Goal: Task Accomplishment & Management: Manage account settings

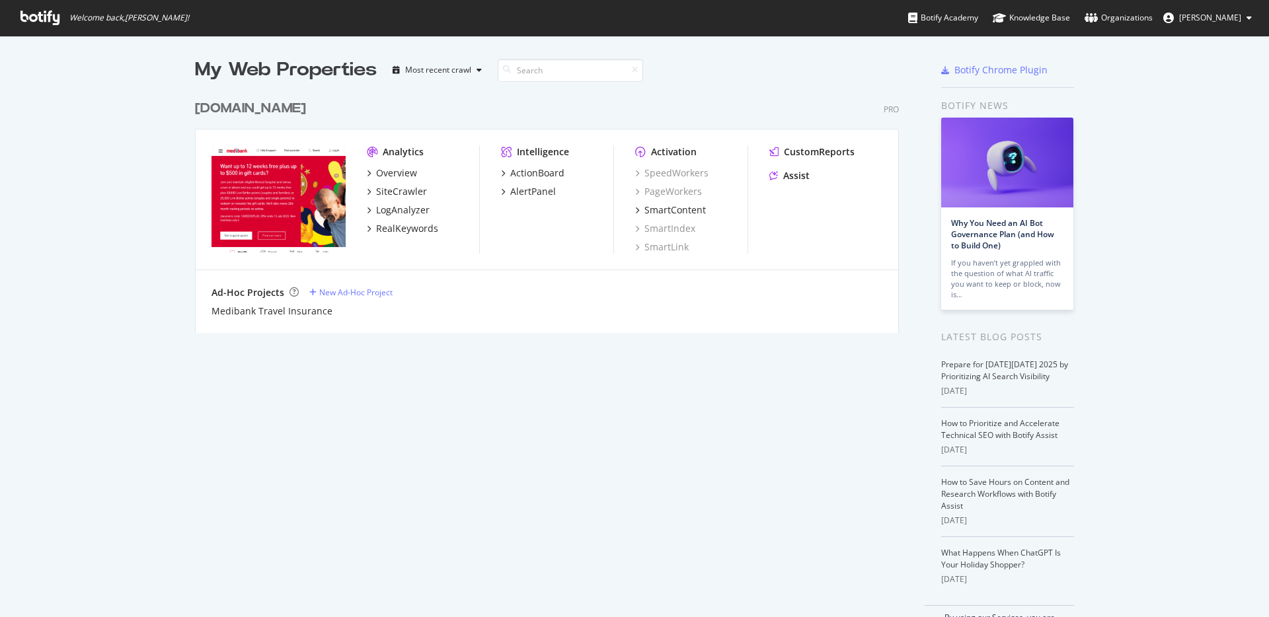
scroll to position [607, 1249]
click at [388, 172] on div "Overview" at bounding box center [396, 173] width 41 height 13
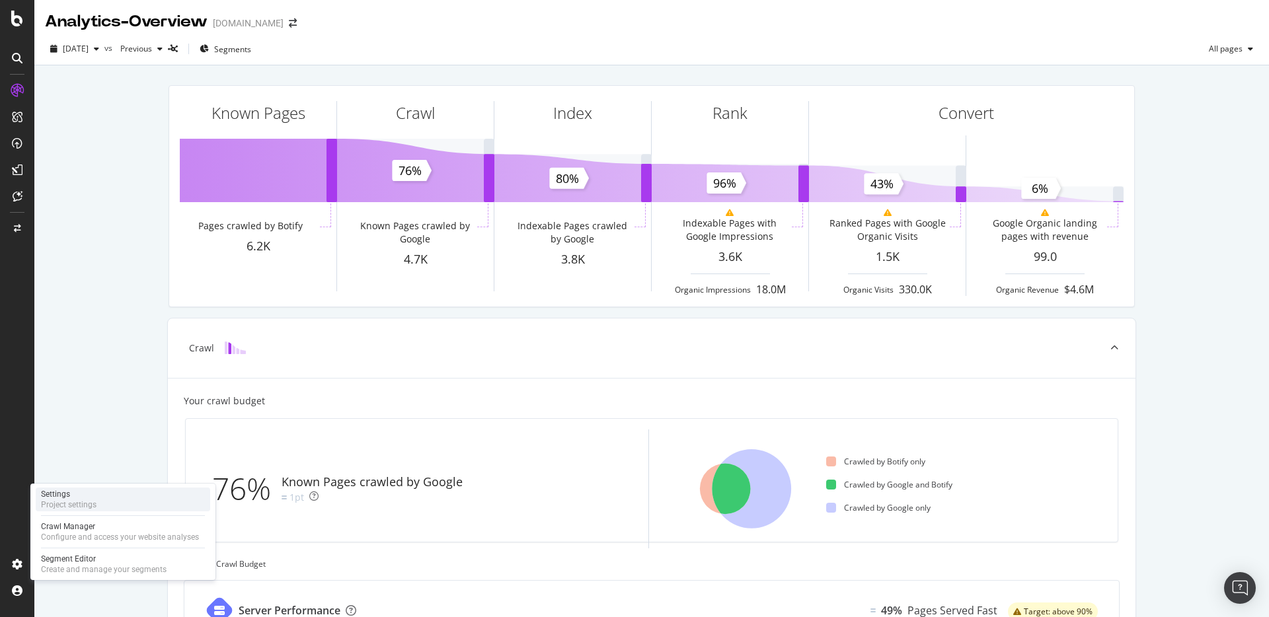
click at [116, 496] on div "Settings Project settings" at bounding box center [123, 500] width 174 height 24
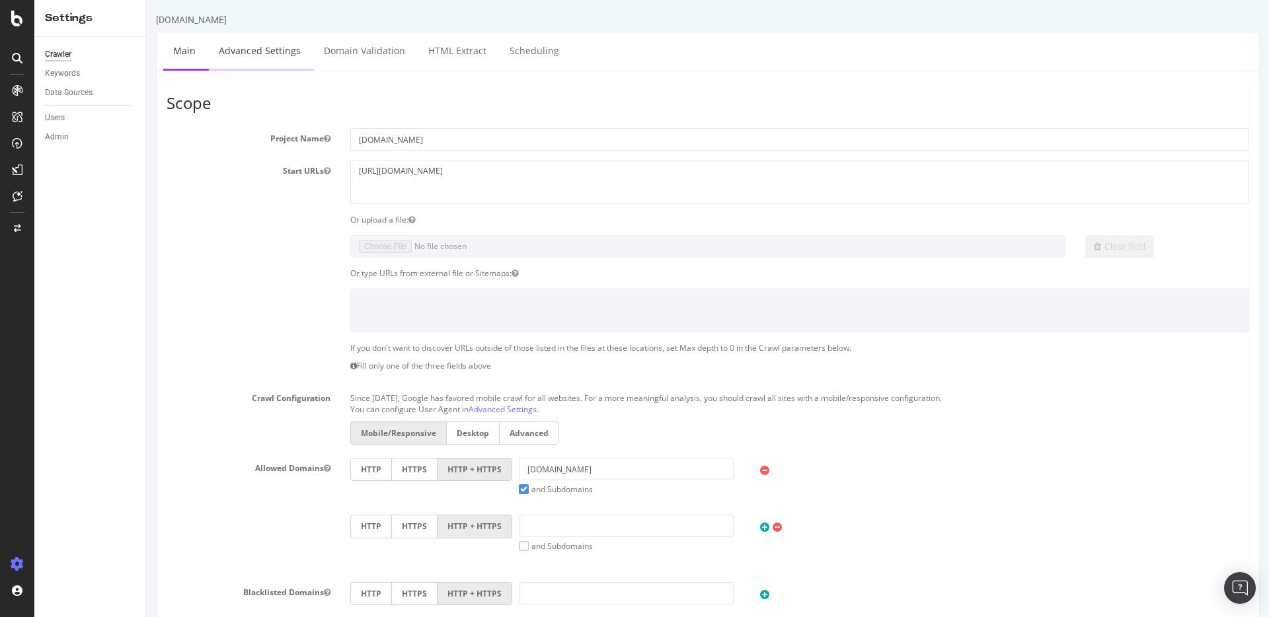
click at [237, 57] on link "Advanced Settings" at bounding box center [260, 50] width 102 height 36
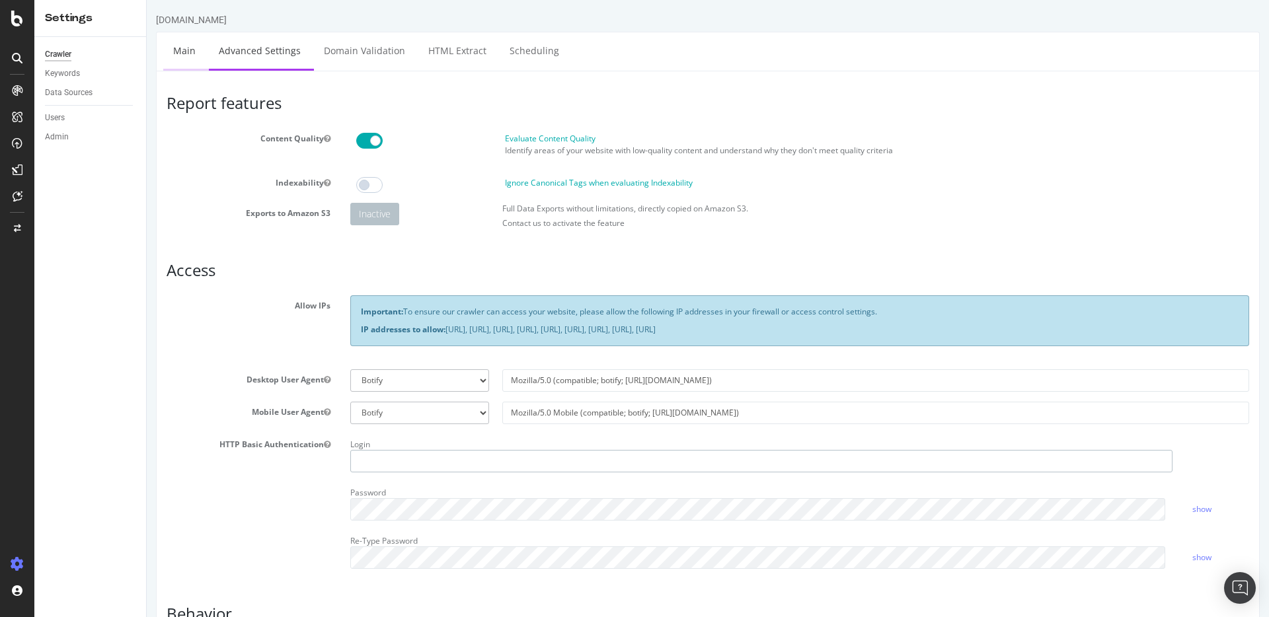
type input "[PERSON_NAME][EMAIL_ADDRESS][PERSON_NAME][DOMAIN_NAME]"
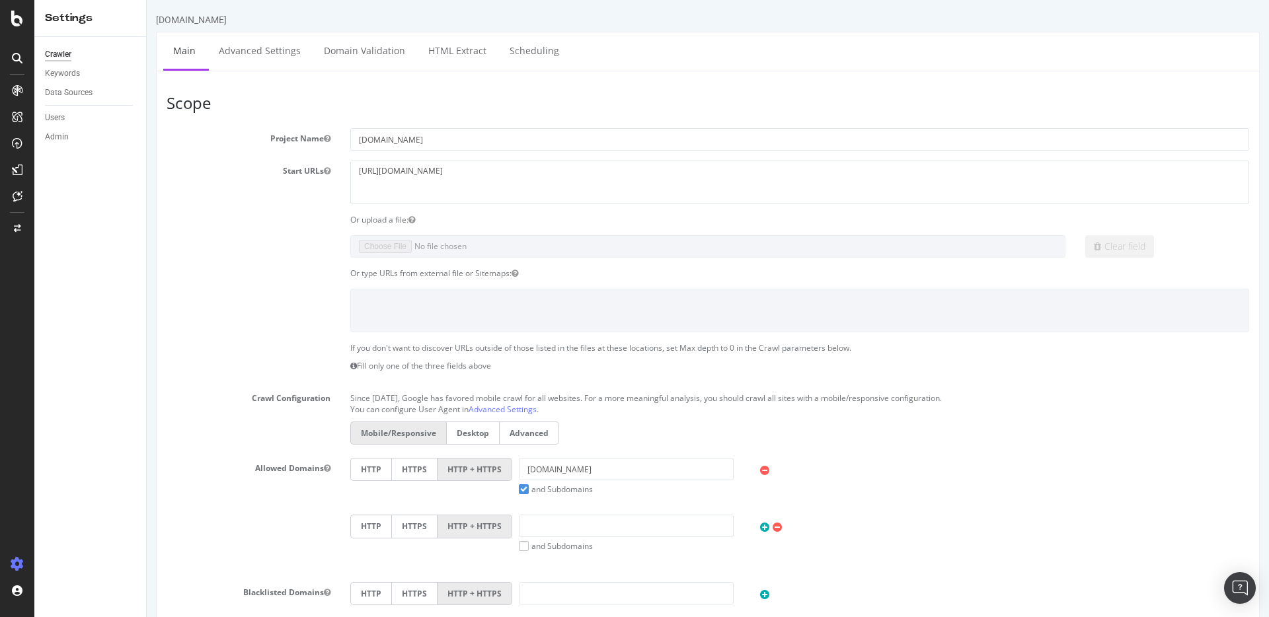
click at [13, 57] on icon at bounding box center [17, 58] width 11 height 11
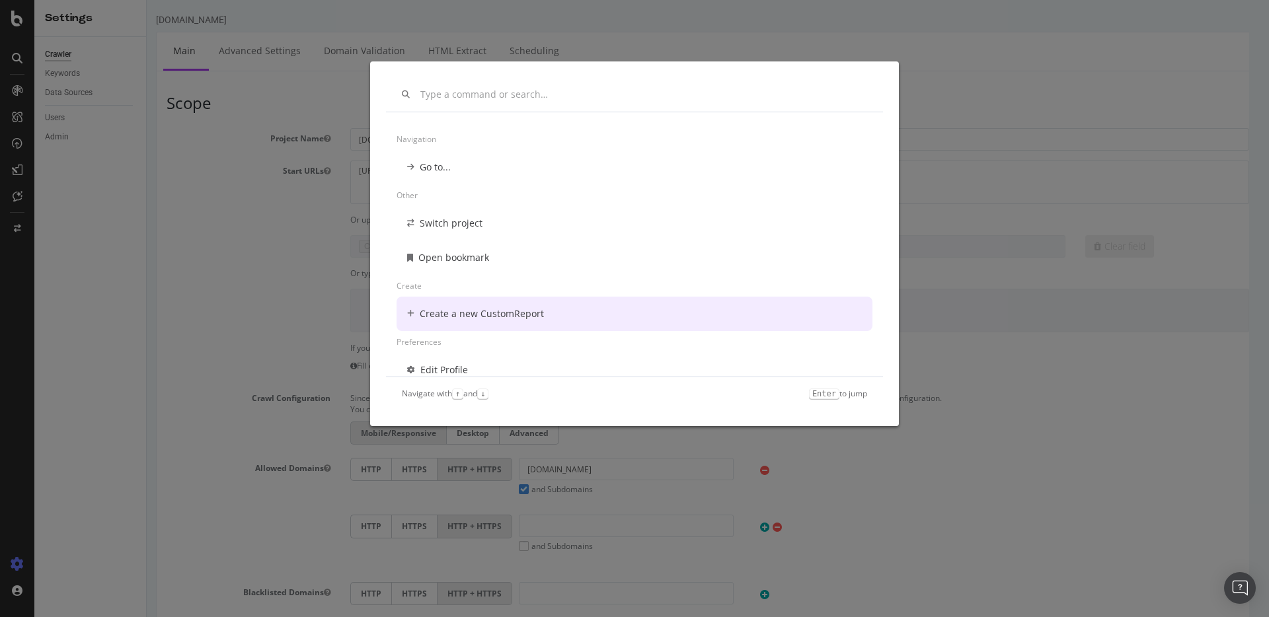
scroll to position [79, 0]
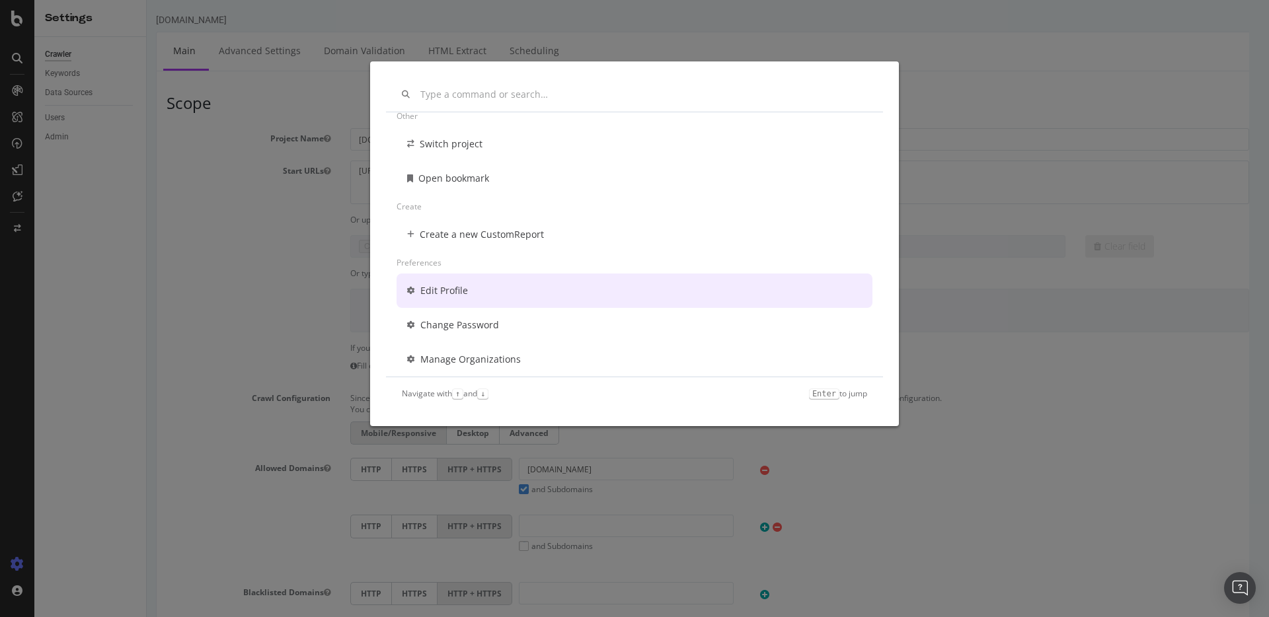
click at [7, 84] on div "Go to... Other Switch project Open bookmark Create Create a new CustomReport Pr…" at bounding box center [634, 308] width 1269 height 617
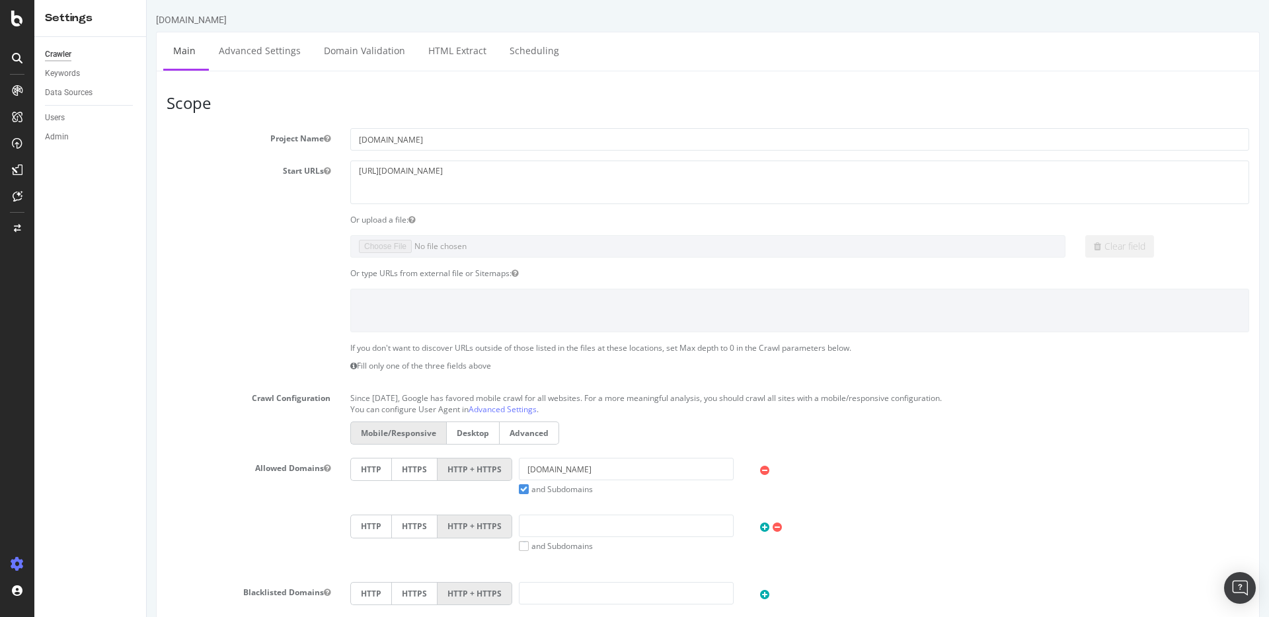
click at [12, 95] on icon at bounding box center [17, 90] width 11 height 11
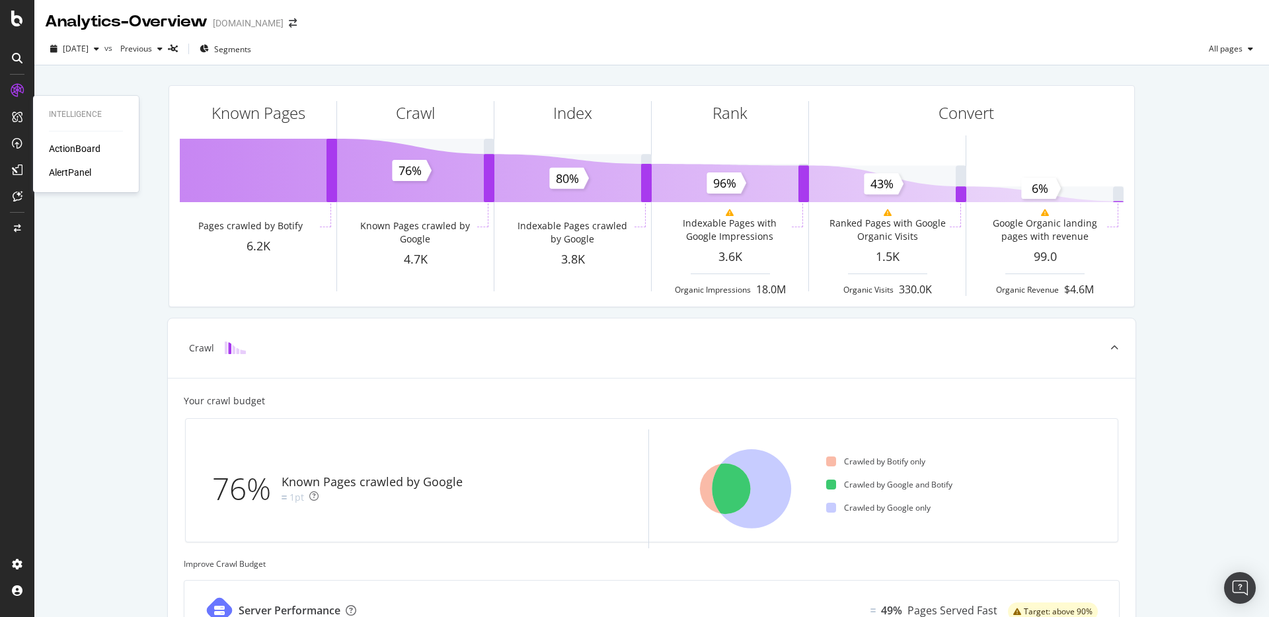
click at [77, 147] on div "ActionBoard" at bounding box center [75, 148] width 52 height 13
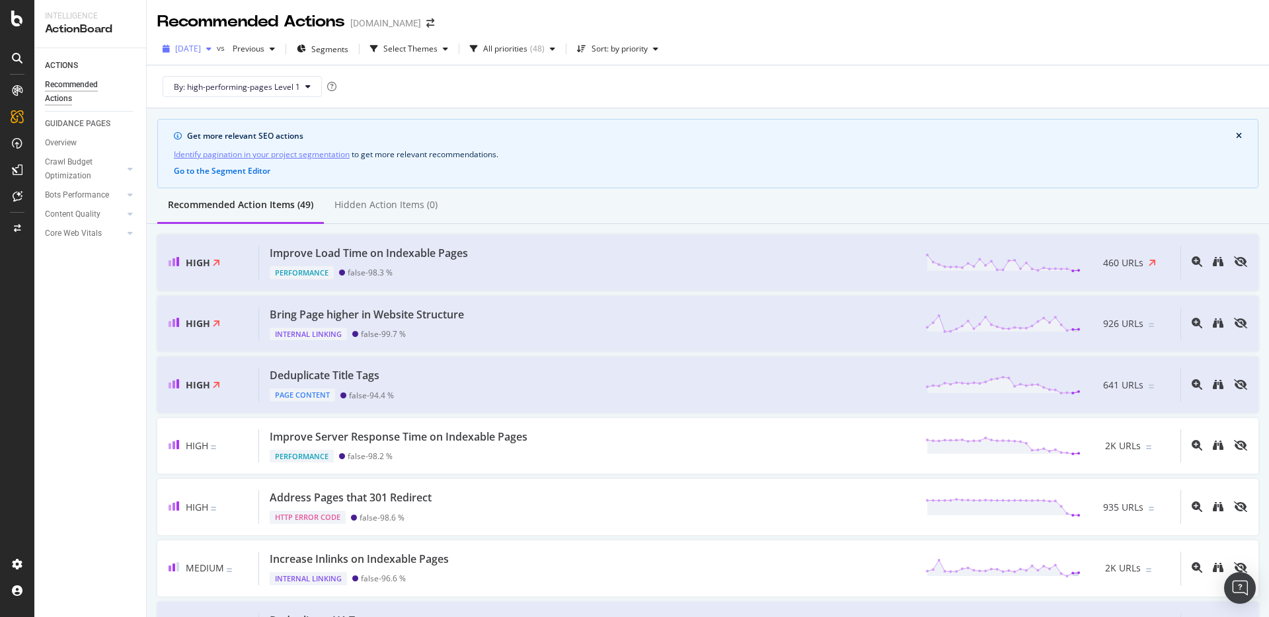
click at [217, 50] on div "button" at bounding box center [209, 49] width 16 height 8
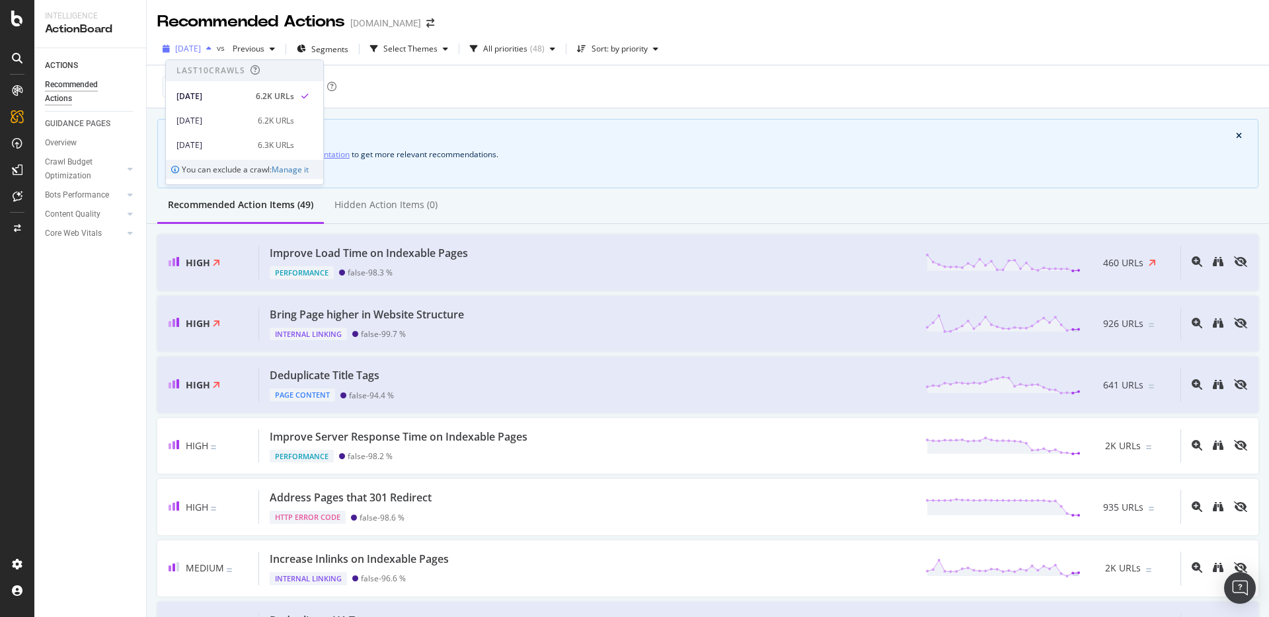
click at [217, 50] on div "button" at bounding box center [209, 49] width 16 height 8
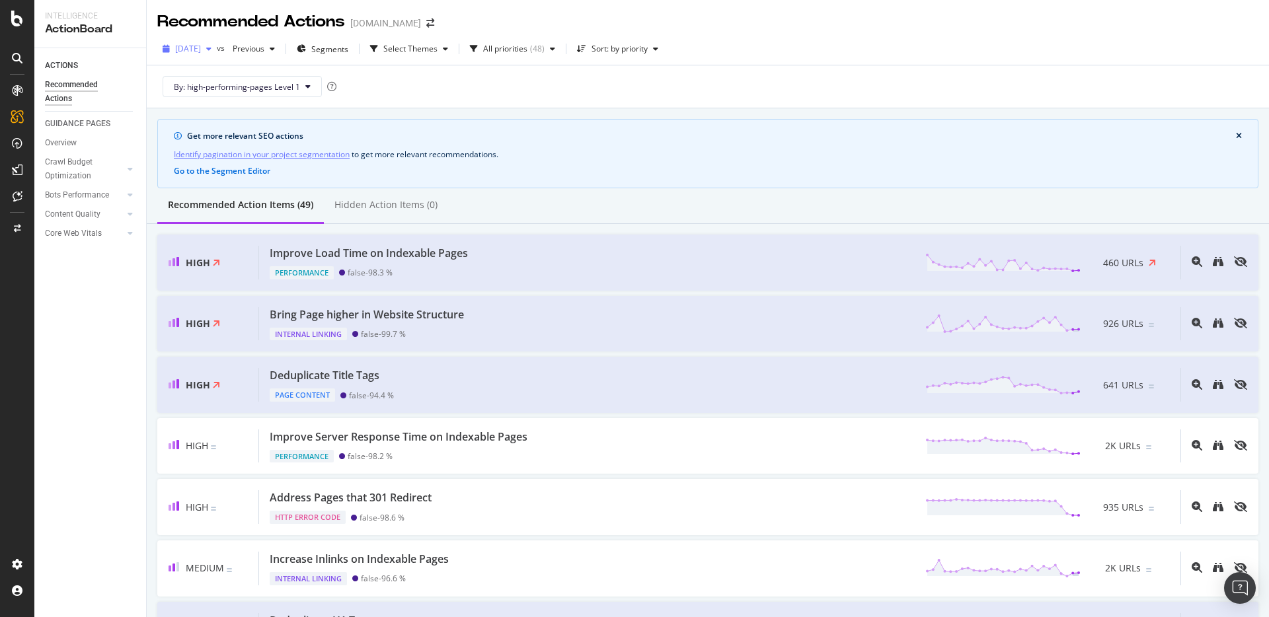
click at [217, 50] on div "button" at bounding box center [209, 49] width 16 height 8
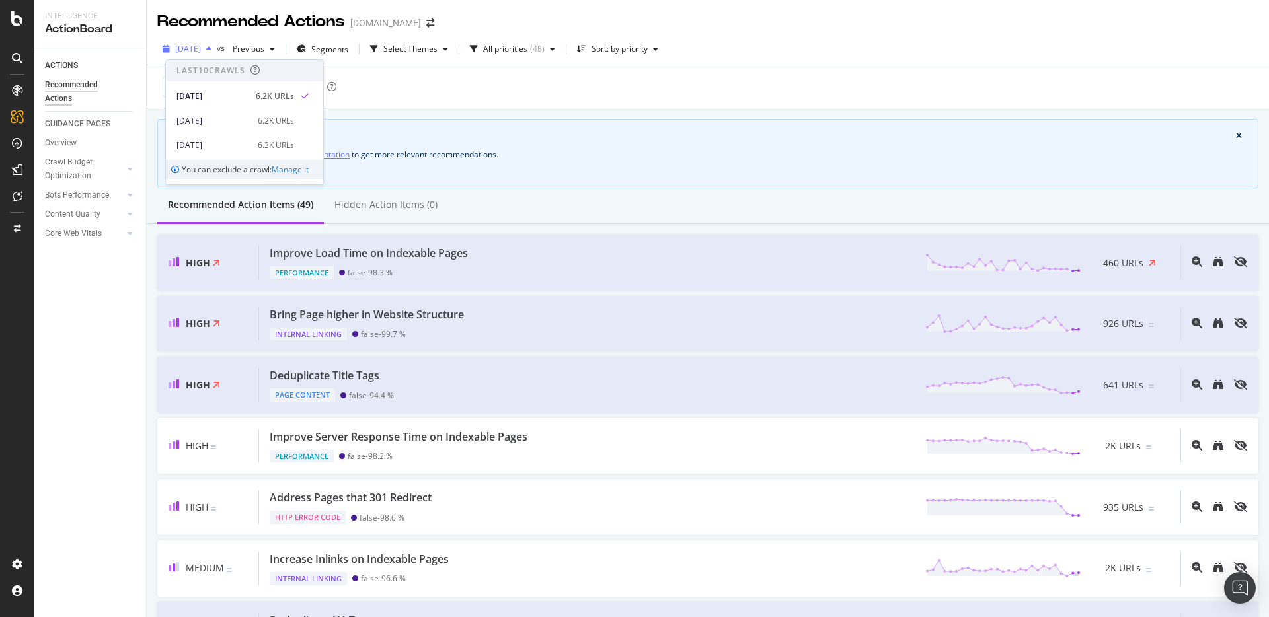
click at [217, 50] on div "button" at bounding box center [209, 49] width 16 height 8
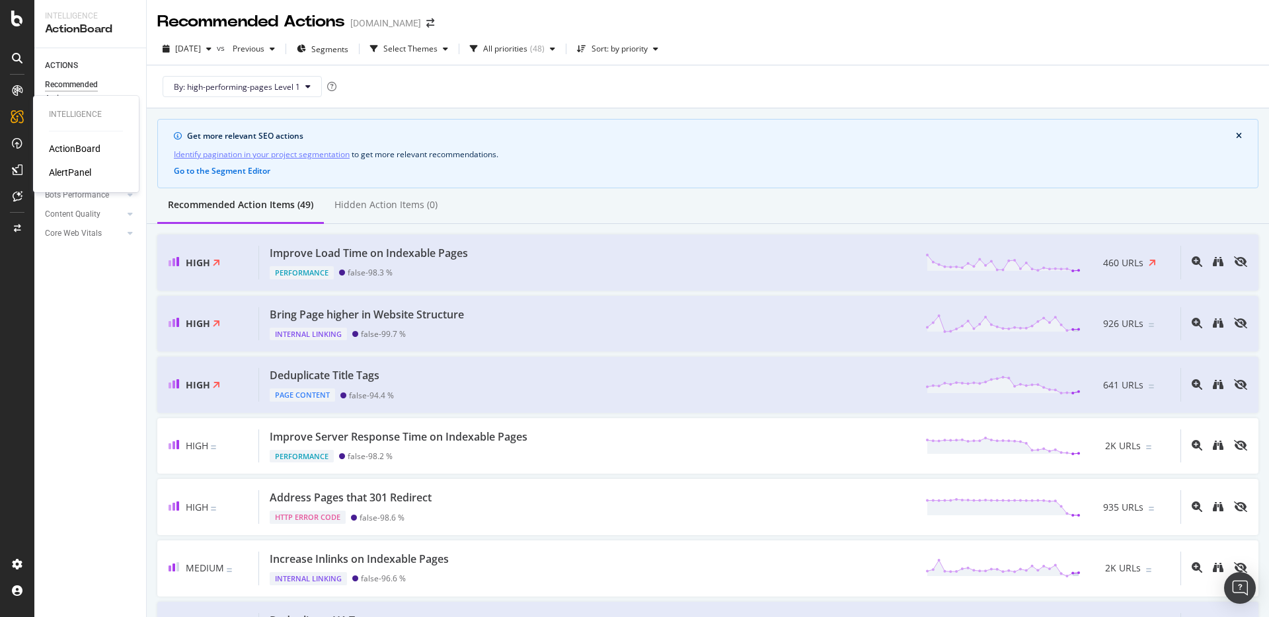
click at [63, 142] on div "ActionBoard" at bounding box center [75, 148] width 52 height 13
click at [530, 256] on div "Improve Load Time on Indexable Pages Performance false - 98.3 % 460 URLs" at bounding box center [719, 263] width 921 height 34
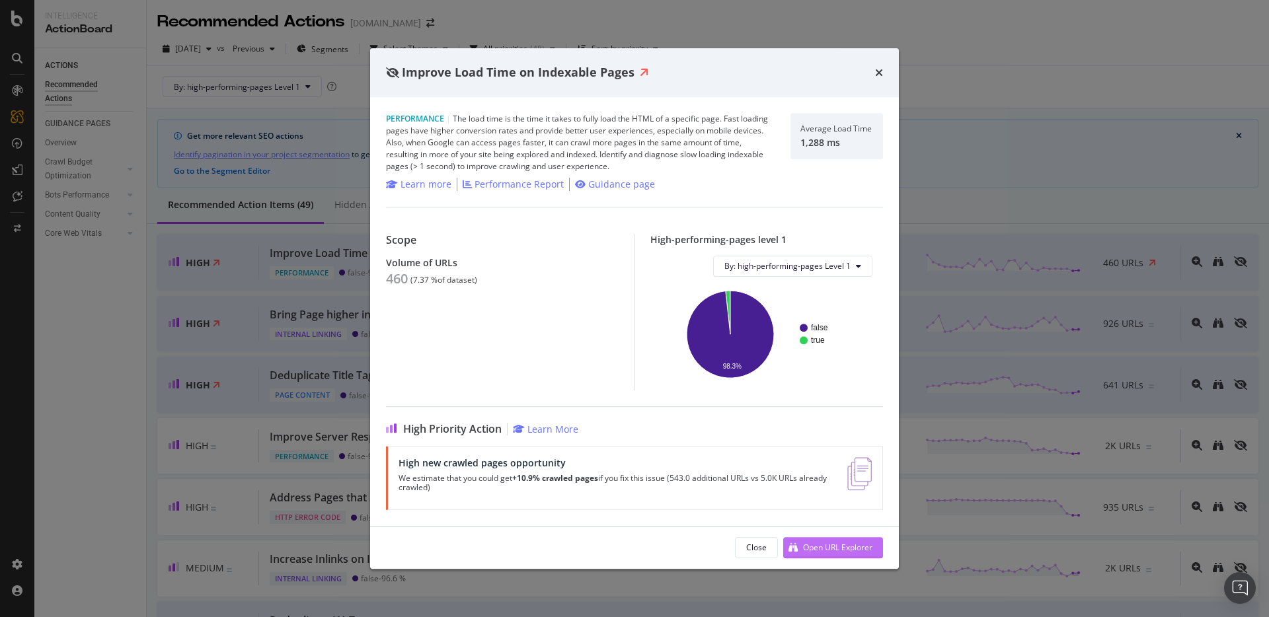
click at [820, 544] on div "Open URL Explorer" at bounding box center [837, 547] width 69 height 11
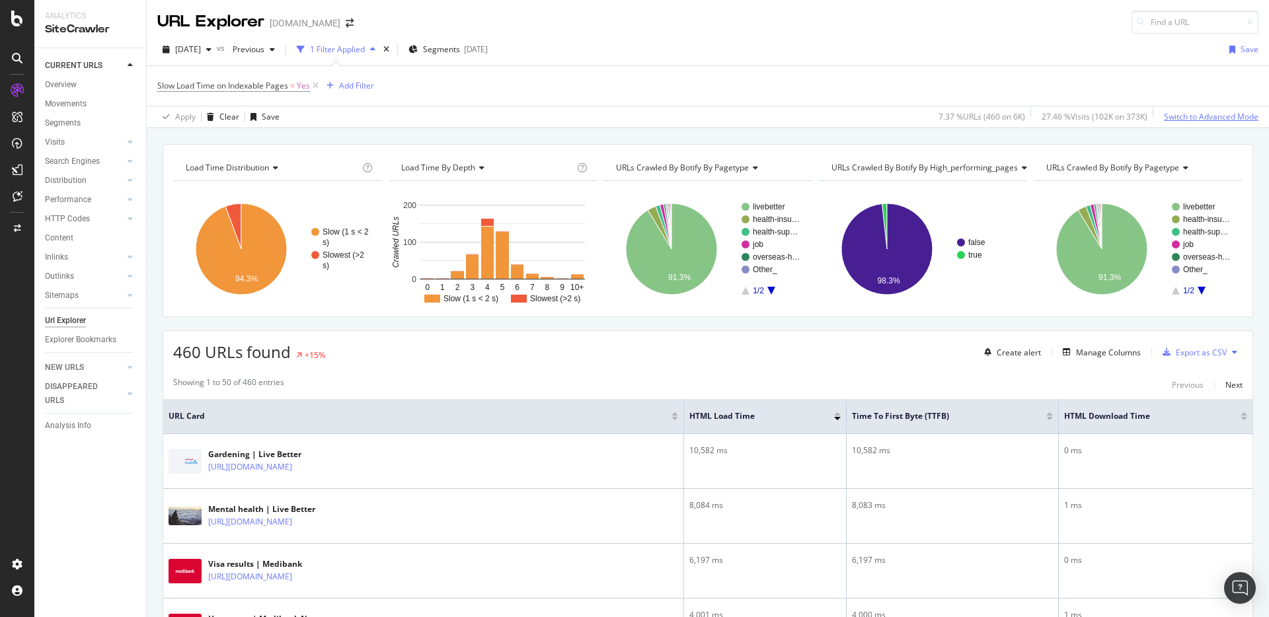
click at [1199, 118] on div "Switch to Advanced Mode" at bounding box center [1211, 116] width 94 height 11
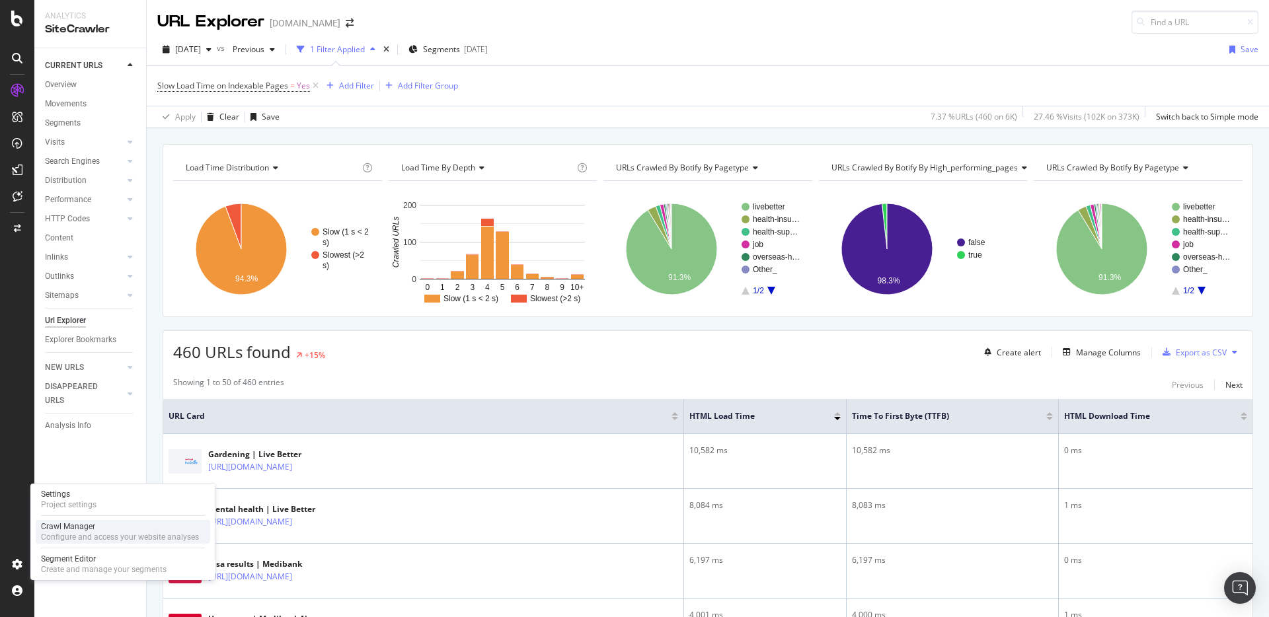
click at [66, 536] on div "Configure and access your website analyses" at bounding box center [120, 537] width 158 height 11
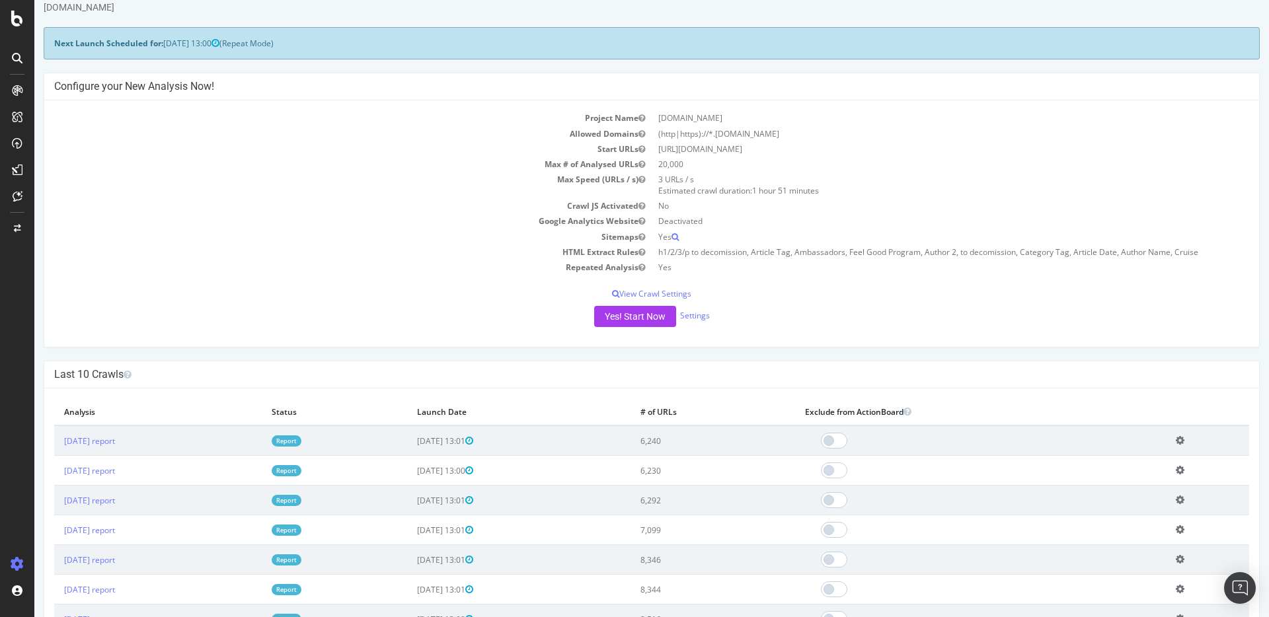
scroll to position [46, 0]
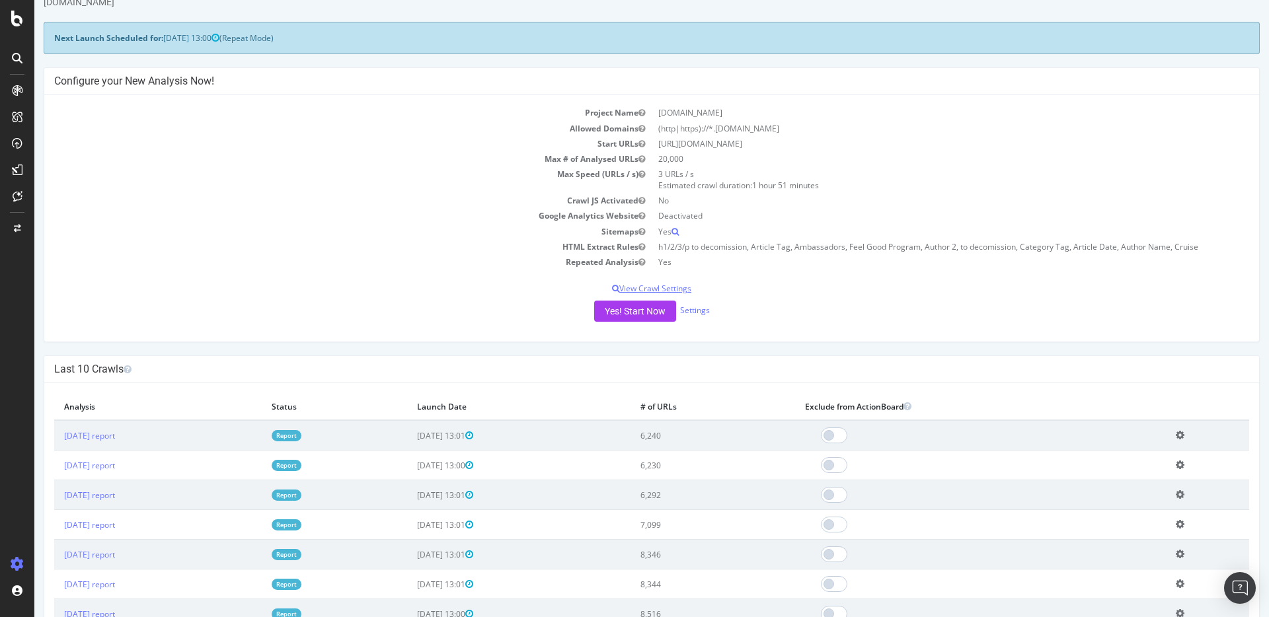
click at [678, 289] on p "View Crawl Settings" at bounding box center [651, 288] width 1195 height 11
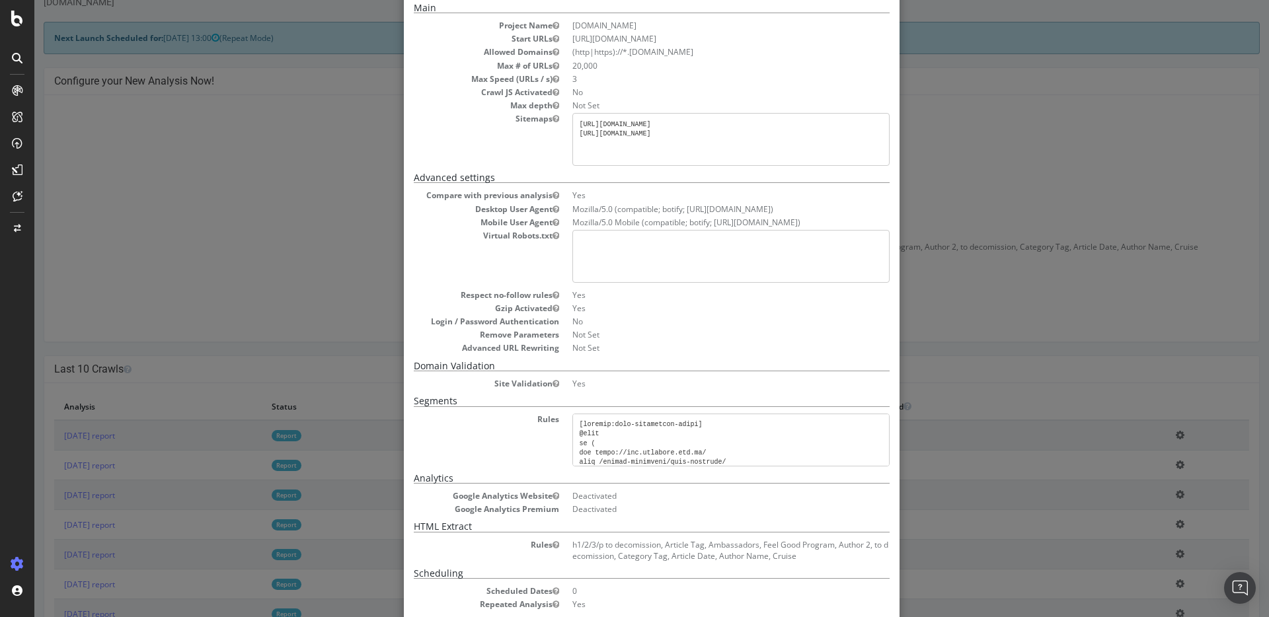
scroll to position [145, 0]
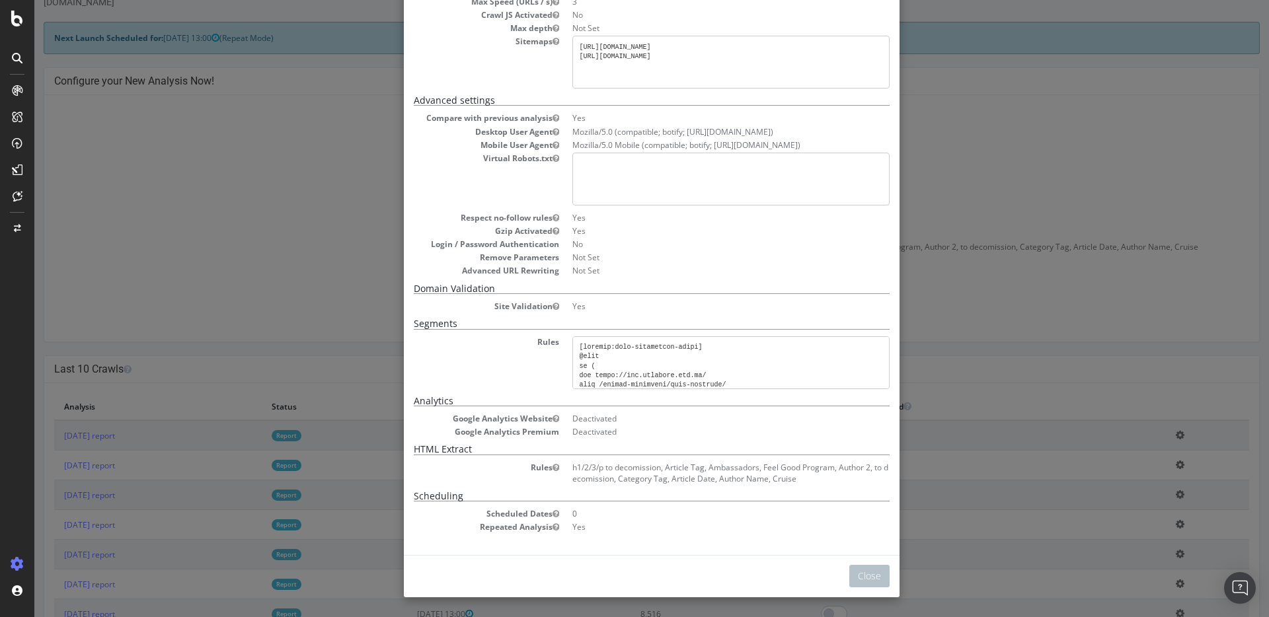
click at [981, 298] on div "× Close Project Settings Main Project Name Medibank.com.au Start URLs https://w…" at bounding box center [651, 308] width 1234 height 617
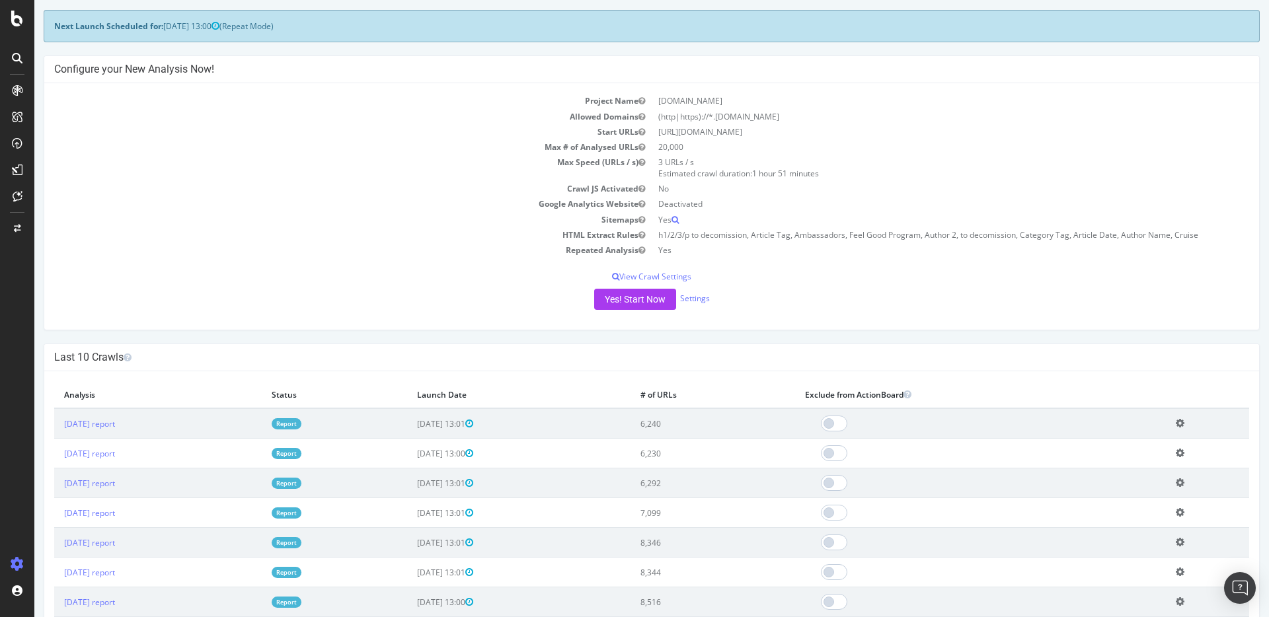
scroll to position [0, 0]
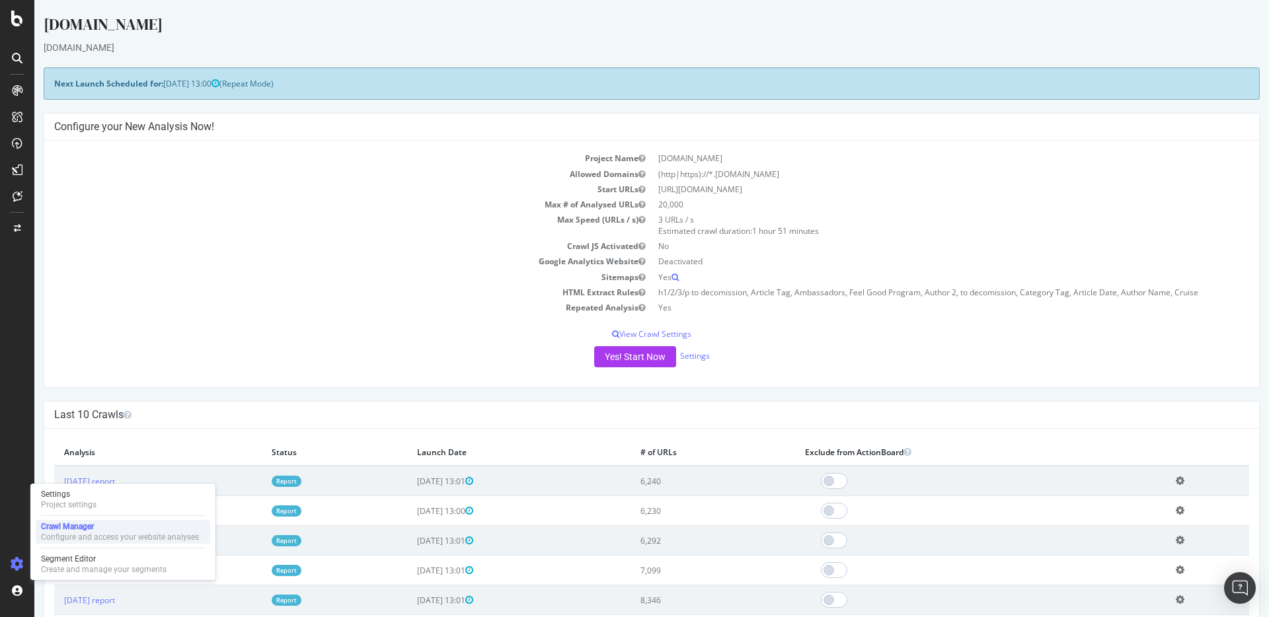
click at [55, 528] on div "Crawl Manager" at bounding box center [120, 526] width 158 height 11
click at [63, 504] on div "Project settings" at bounding box center [69, 505] width 56 height 11
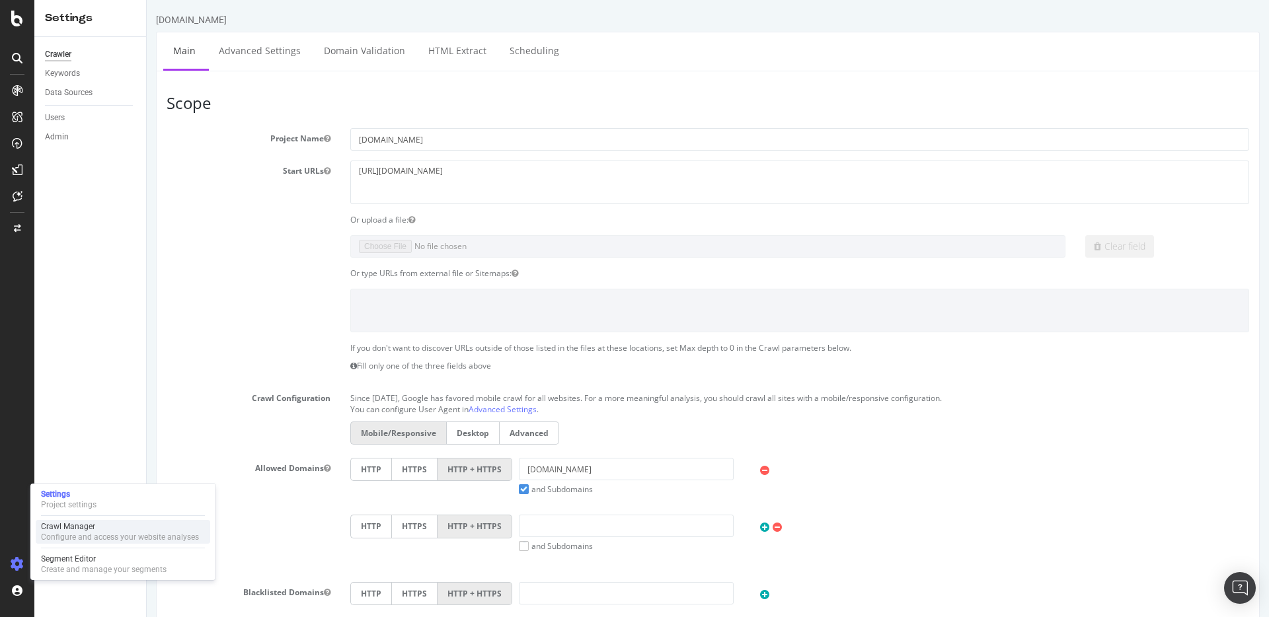
click at [66, 532] on div "Configure and access your website analyses" at bounding box center [120, 537] width 158 height 11
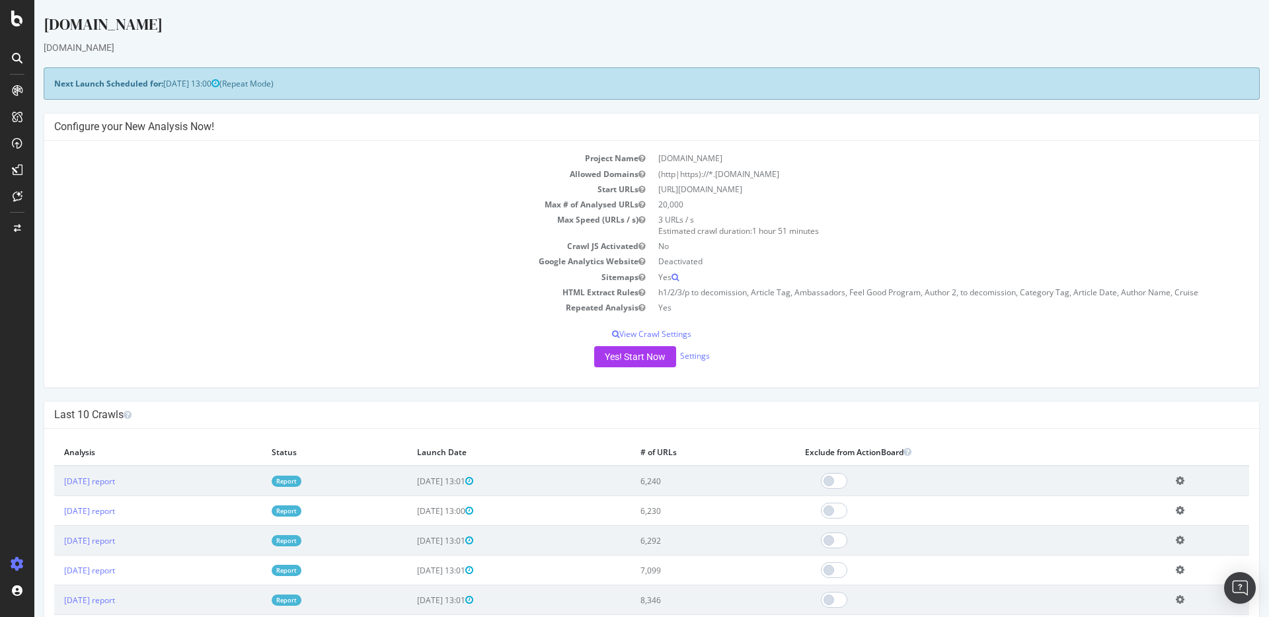
click at [305, 20] on div "[DOMAIN_NAME]" at bounding box center [652, 27] width 1216 height 28
